Goal: Task Accomplishment & Management: Use online tool/utility

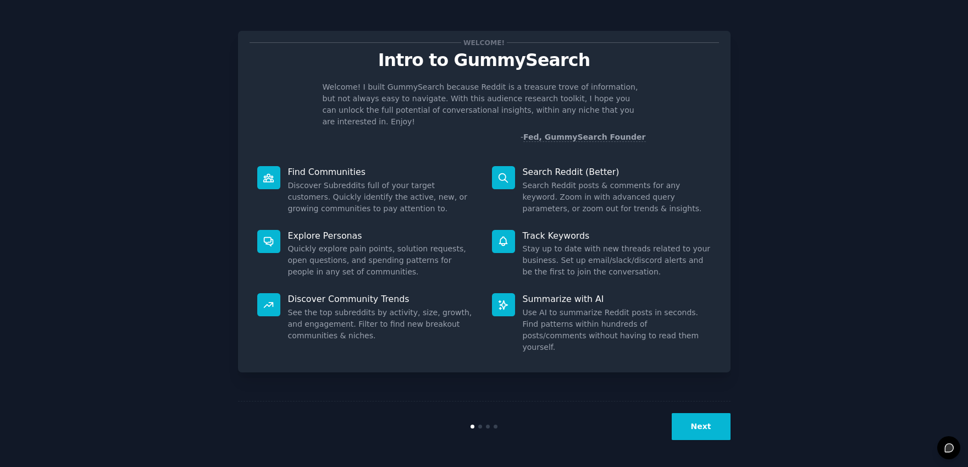
click at [790, 280] on div "Welcome! Intro to GummySearch Welcome! I built GummySearch because Reddit is a …" at bounding box center [483, 233] width 937 height 436
click at [700, 426] on button "Next" at bounding box center [701, 426] width 59 height 27
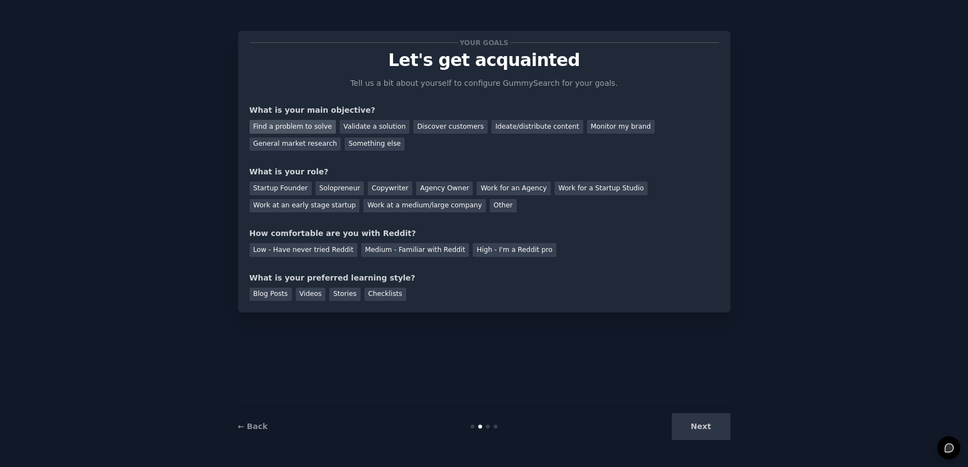
click at [289, 126] on div "Find a problem to solve" at bounding box center [293, 127] width 86 height 14
click at [288, 145] on div "General market research" at bounding box center [296, 144] width 92 height 14
click at [594, 122] on div "Monitor my brand" at bounding box center [621, 127] width 68 height 14
click at [434, 207] on div "Work at a medium/large company" at bounding box center [424, 206] width 122 height 14
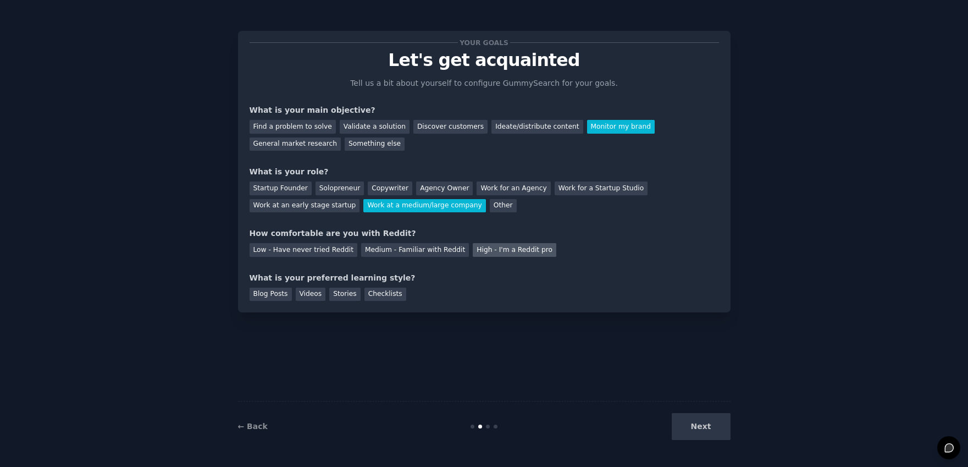
click at [501, 250] on div "High - I'm a Reddit pro" at bounding box center [515, 250] width 84 height 14
click at [314, 294] on div "Videos" at bounding box center [311, 294] width 30 height 14
click at [713, 418] on button "Next" at bounding box center [701, 426] width 59 height 27
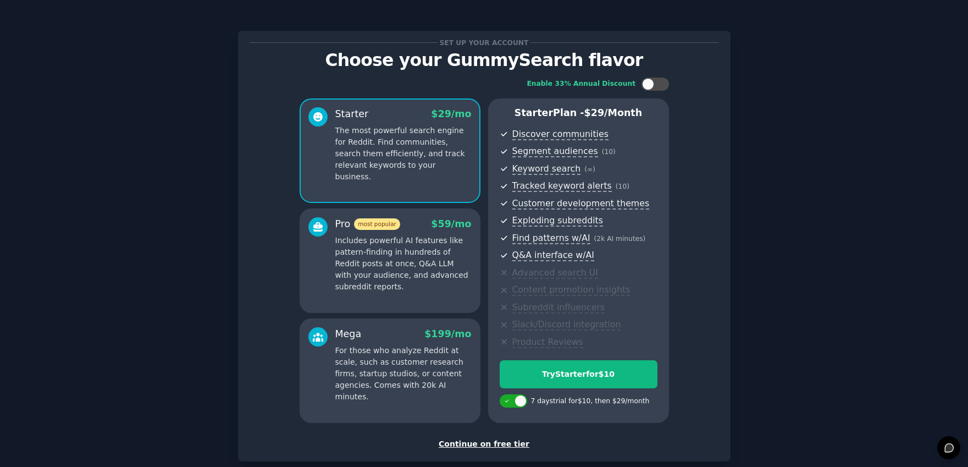
click at [469, 441] on div "Continue on free tier" at bounding box center [484, 444] width 469 height 12
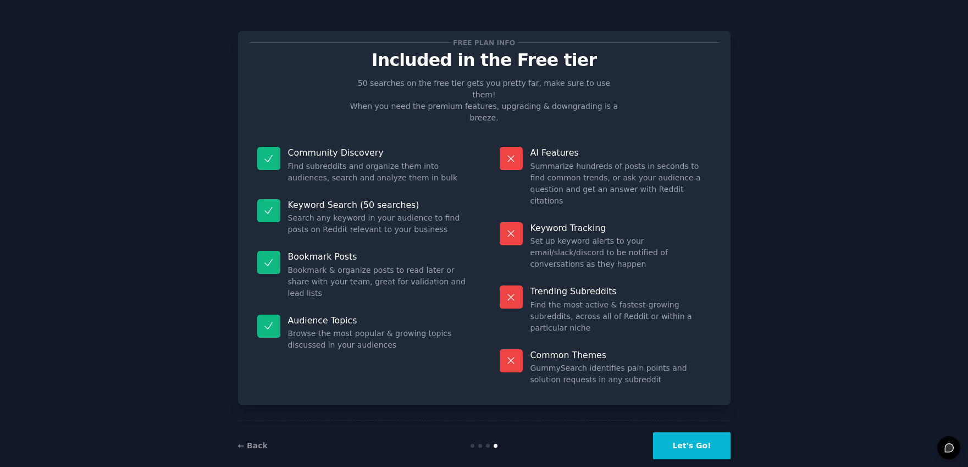
click at [687, 432] on button "Let's Go!" at bounding box center [691, 445] width 77 height 27
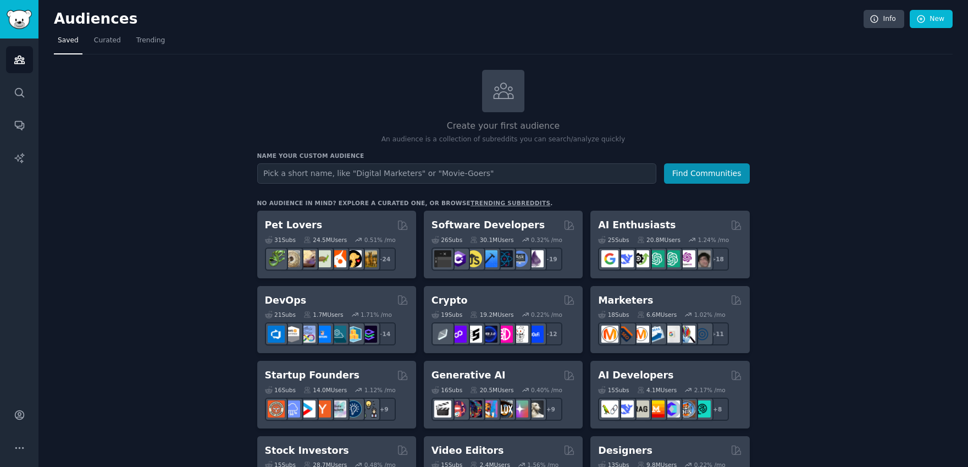
click at [492, 178] on input "text" at bounding box center [456, 173] width 399 height 20
type input "Slate"
click at [664, 163] on button "Find Communities" at bounding box center [707, 173] width 86 height 20
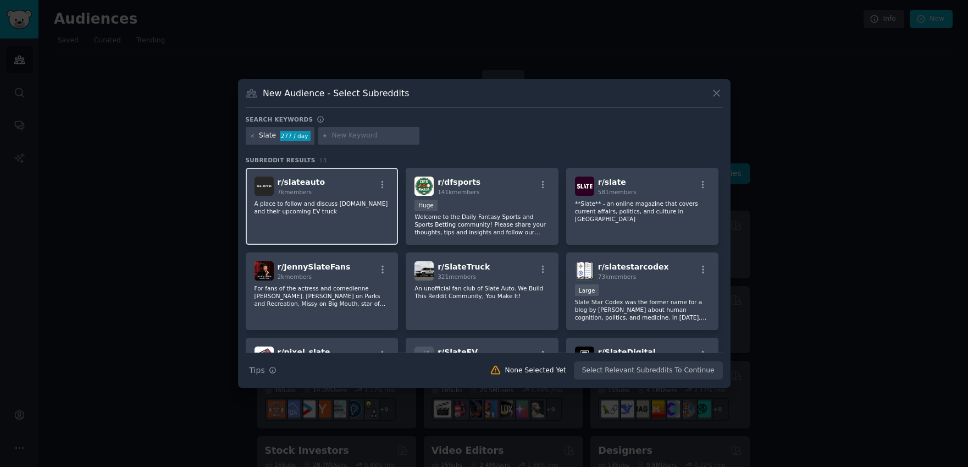
click at [317, 206] on p "A place to follow and discuss [DOMAIN_NAME] and their upcoming EV truck" at bounding box center [321, 207] width 135 height 15
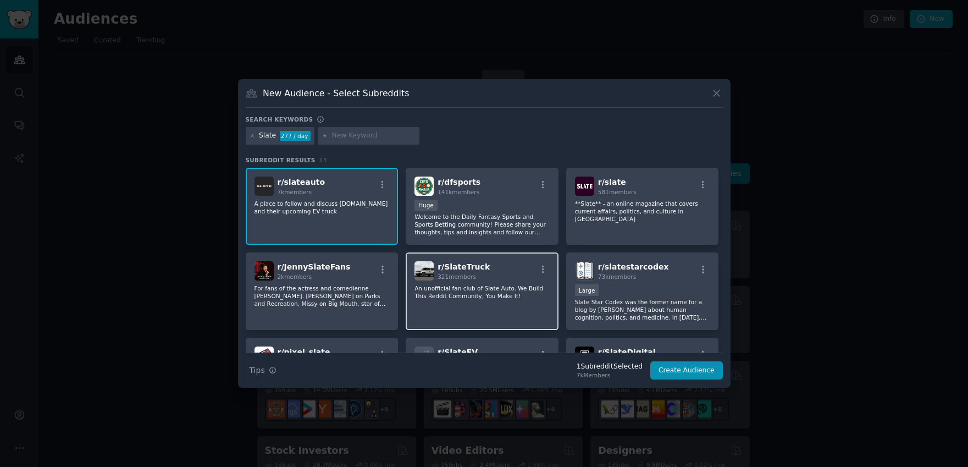
click at [489, 289] on p "An unofficial fan club of Slate Auto. We Build This Reddit Community, You Make …" at bounding box center [481, 291] width 135 height 15
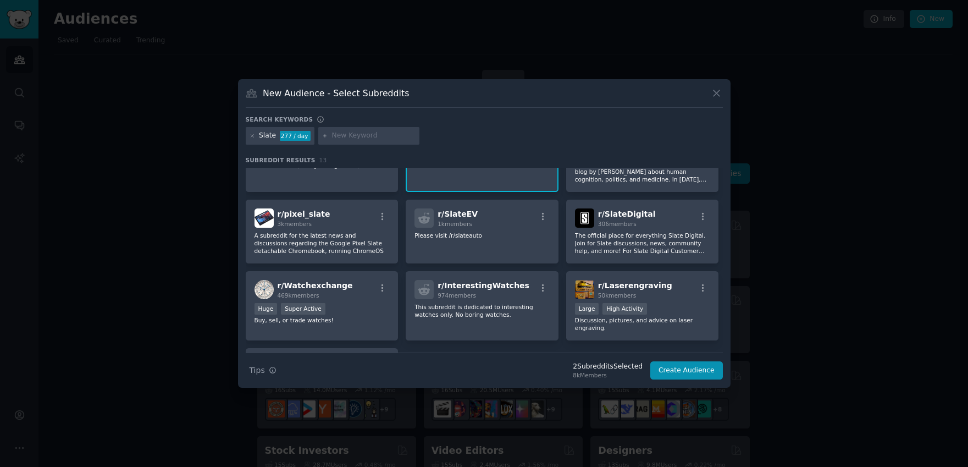
scroll to position [140, 0]
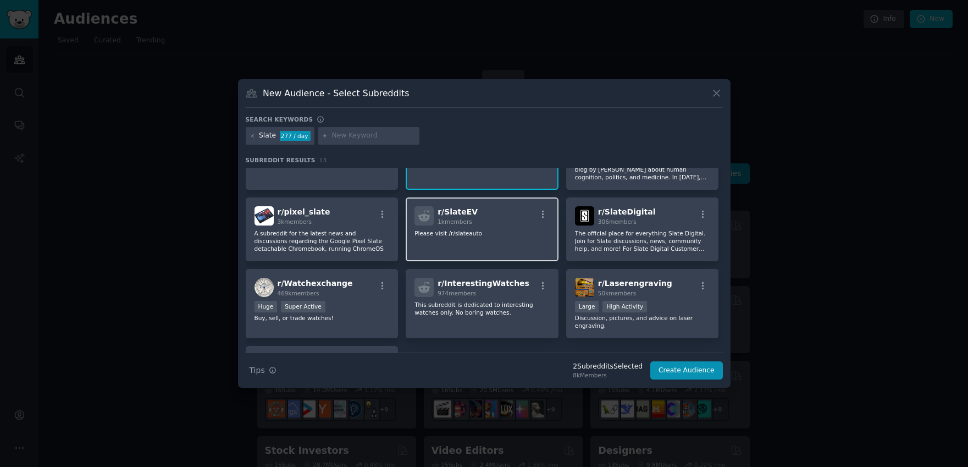
click at [484, 234] on p "Please visit /r/slateauto" at bounding box center [481, 233] width 135 height 8
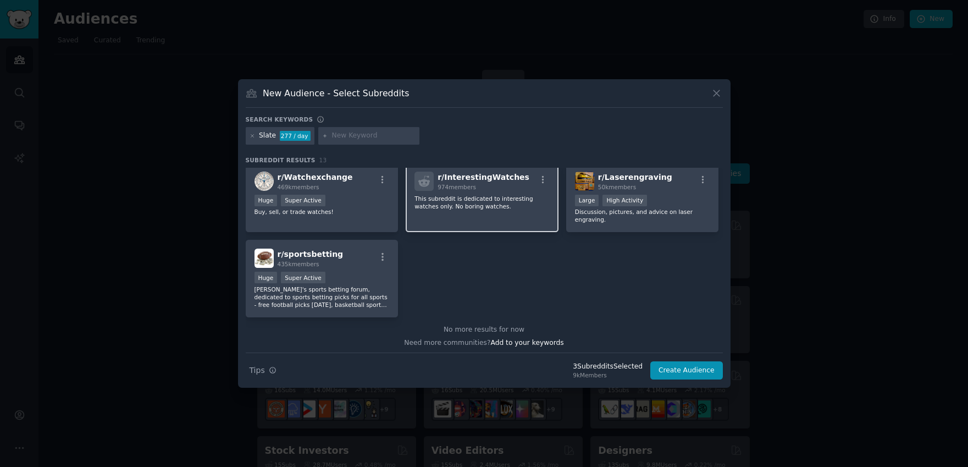
scroll to position [250, 0]
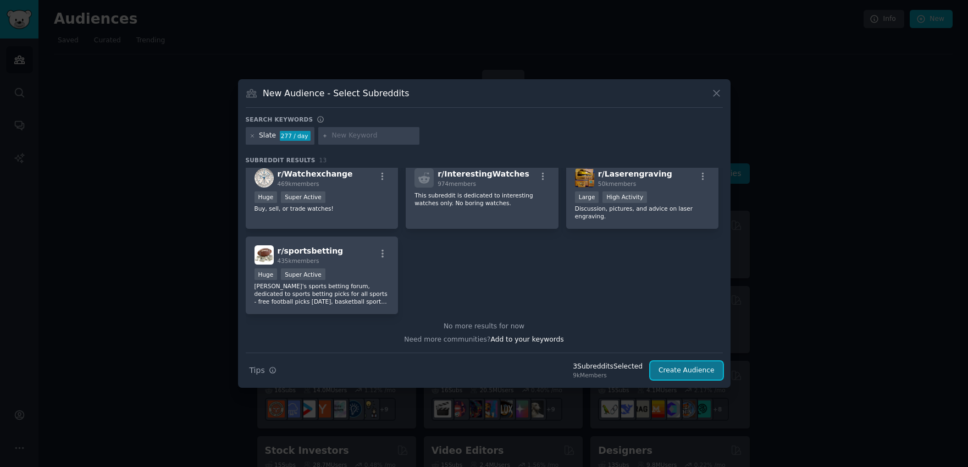
click at [699, 371] on button "Create Audience" at bounding box center [686, 370] width 73 height 19
